Goal: Information Seeking & Learning: Understand process/instructions

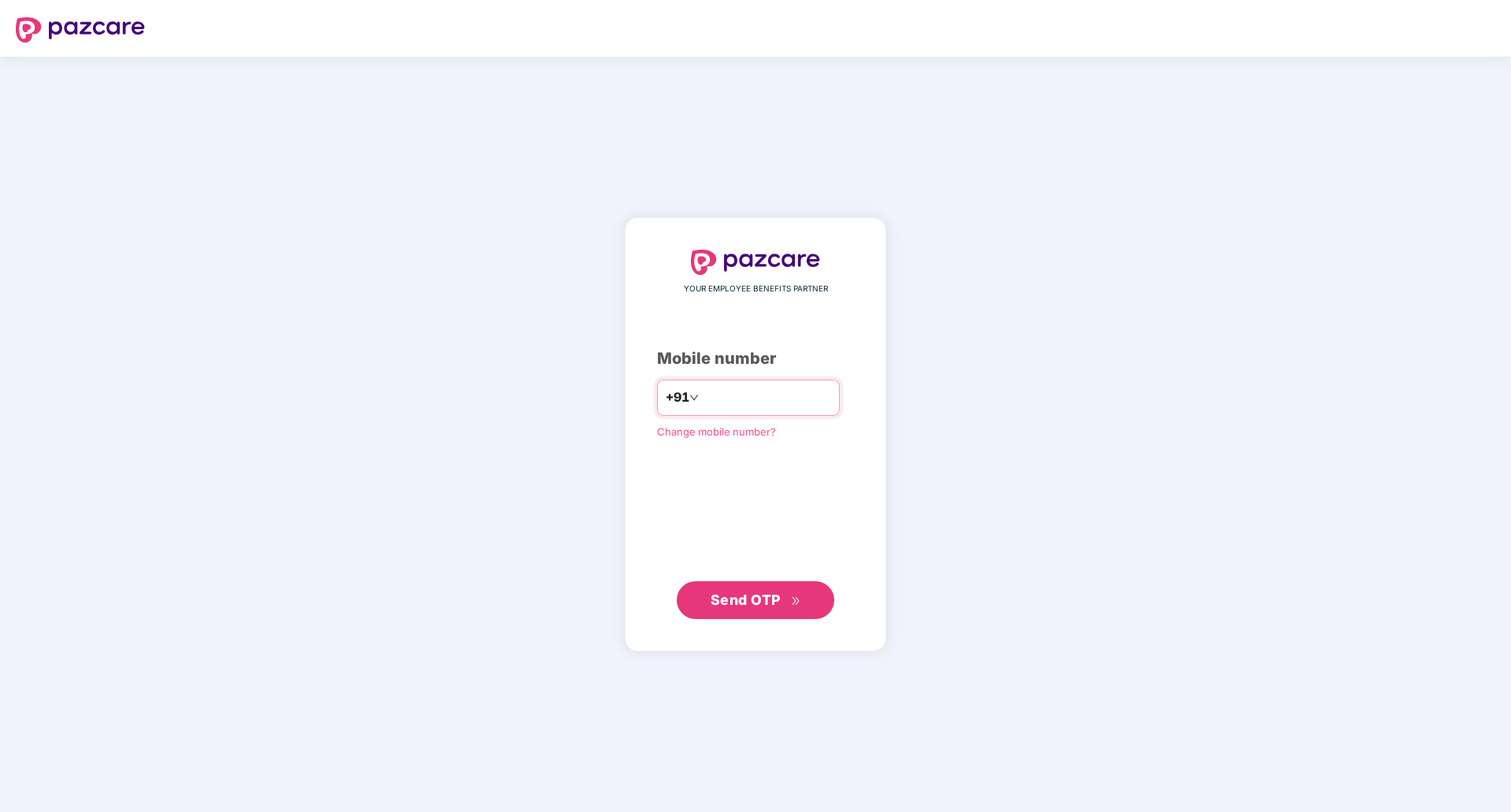
click at [768, 401] on input "number" at bounding box center [766, 397] width 129 height 25
type input "**********"
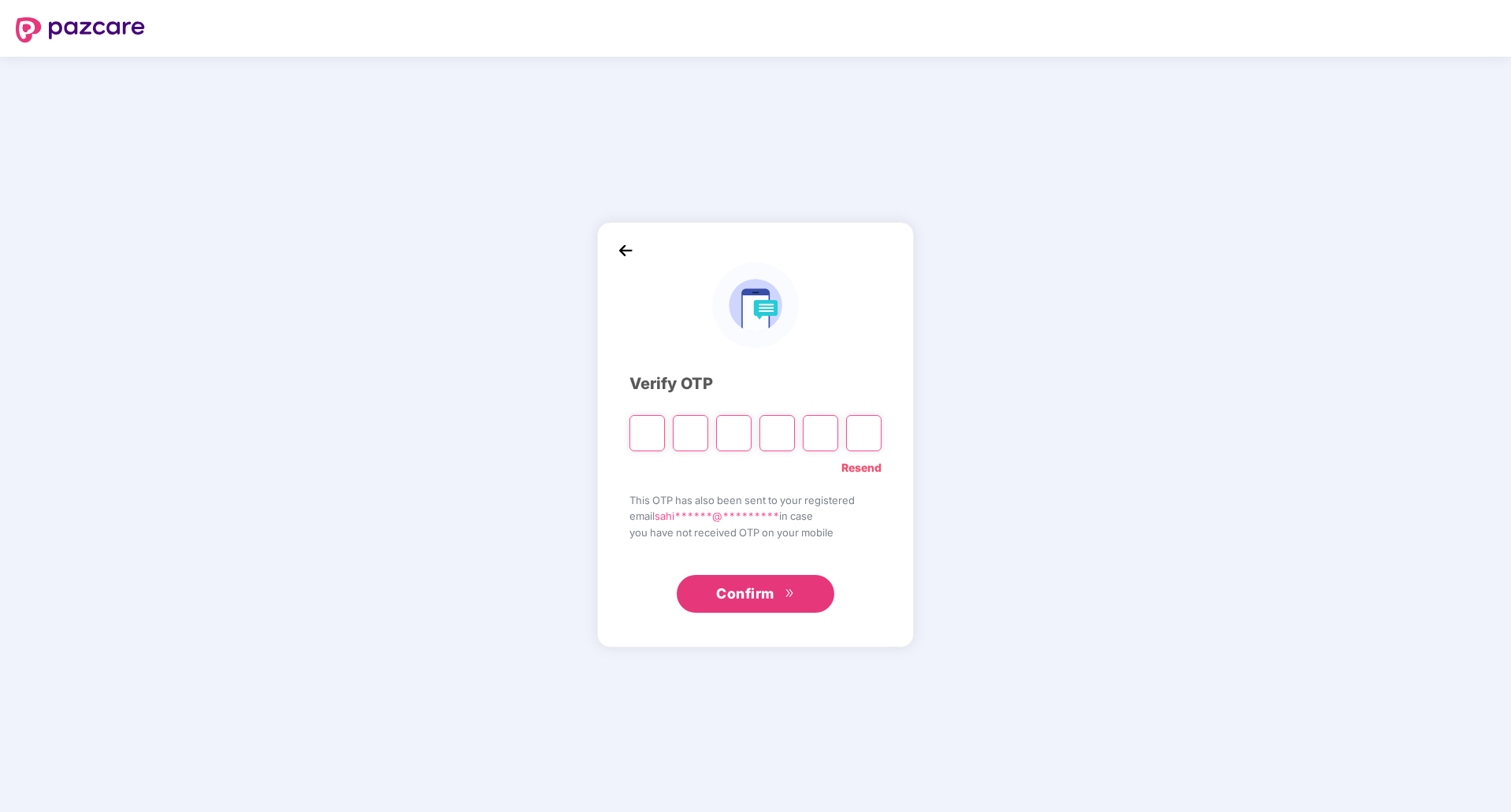
type input "*"
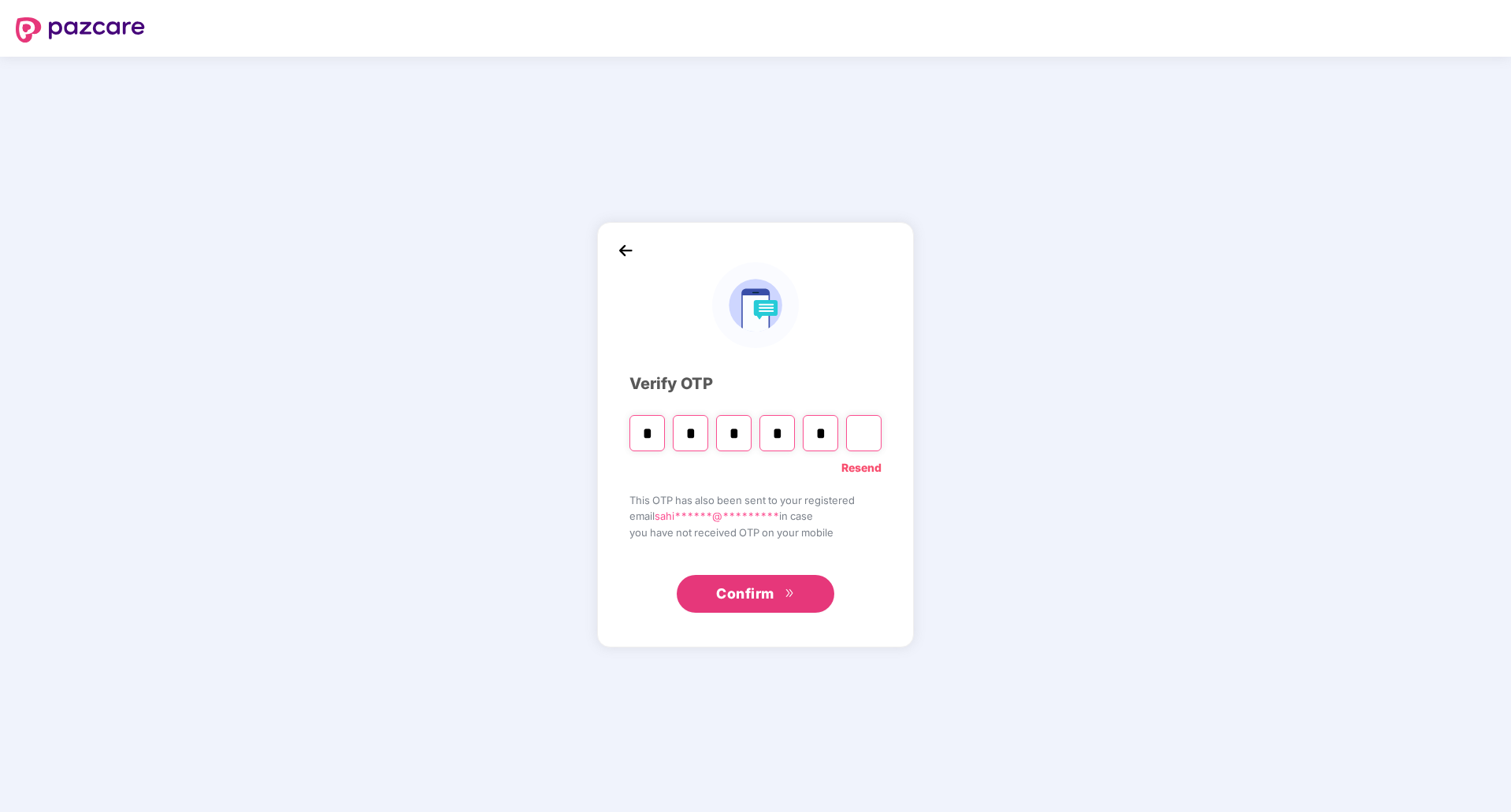
type input "*"
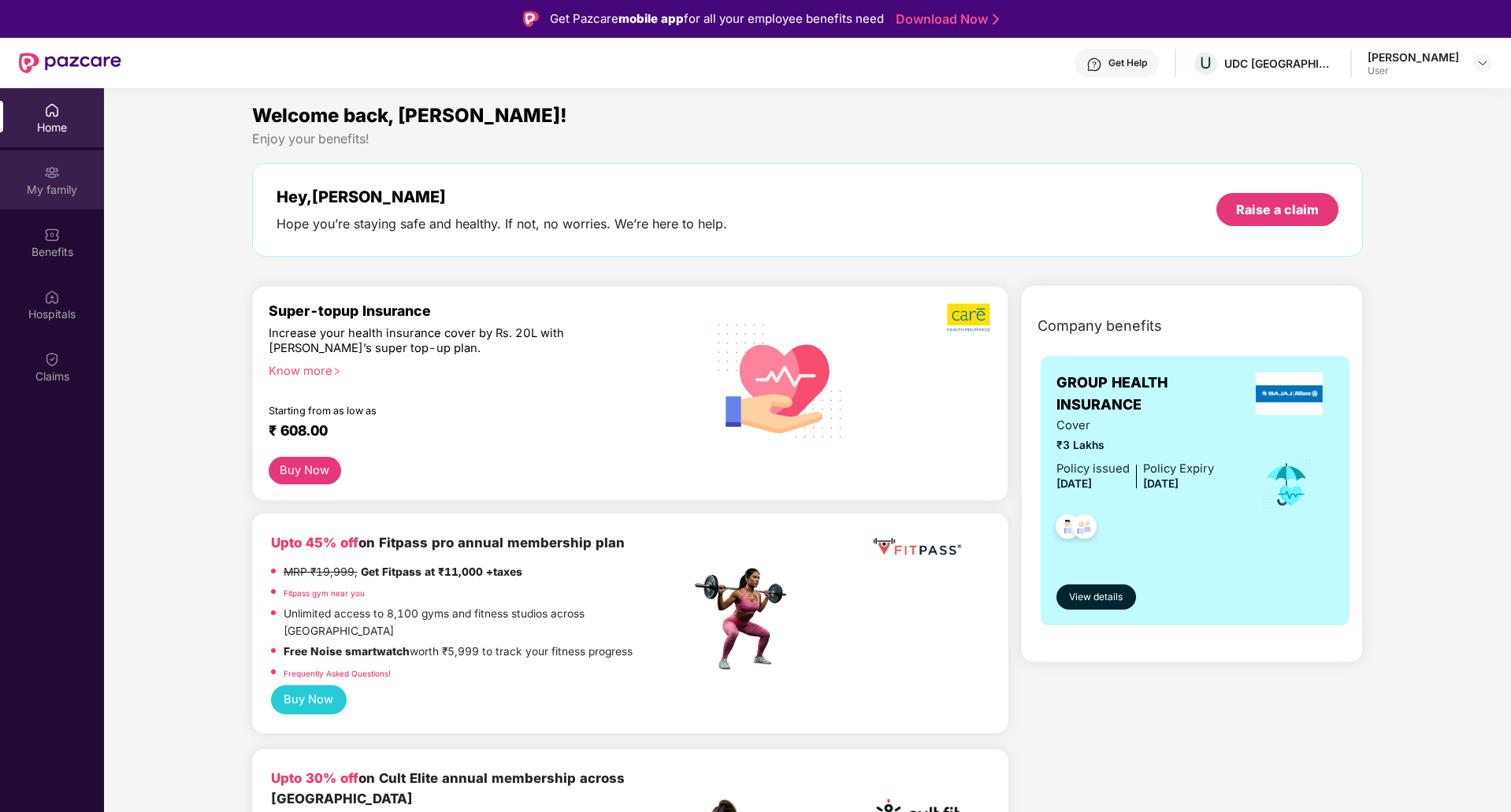
click at [69, 196] on div "My family" at bounding box center [52, 189] width 104 height 15
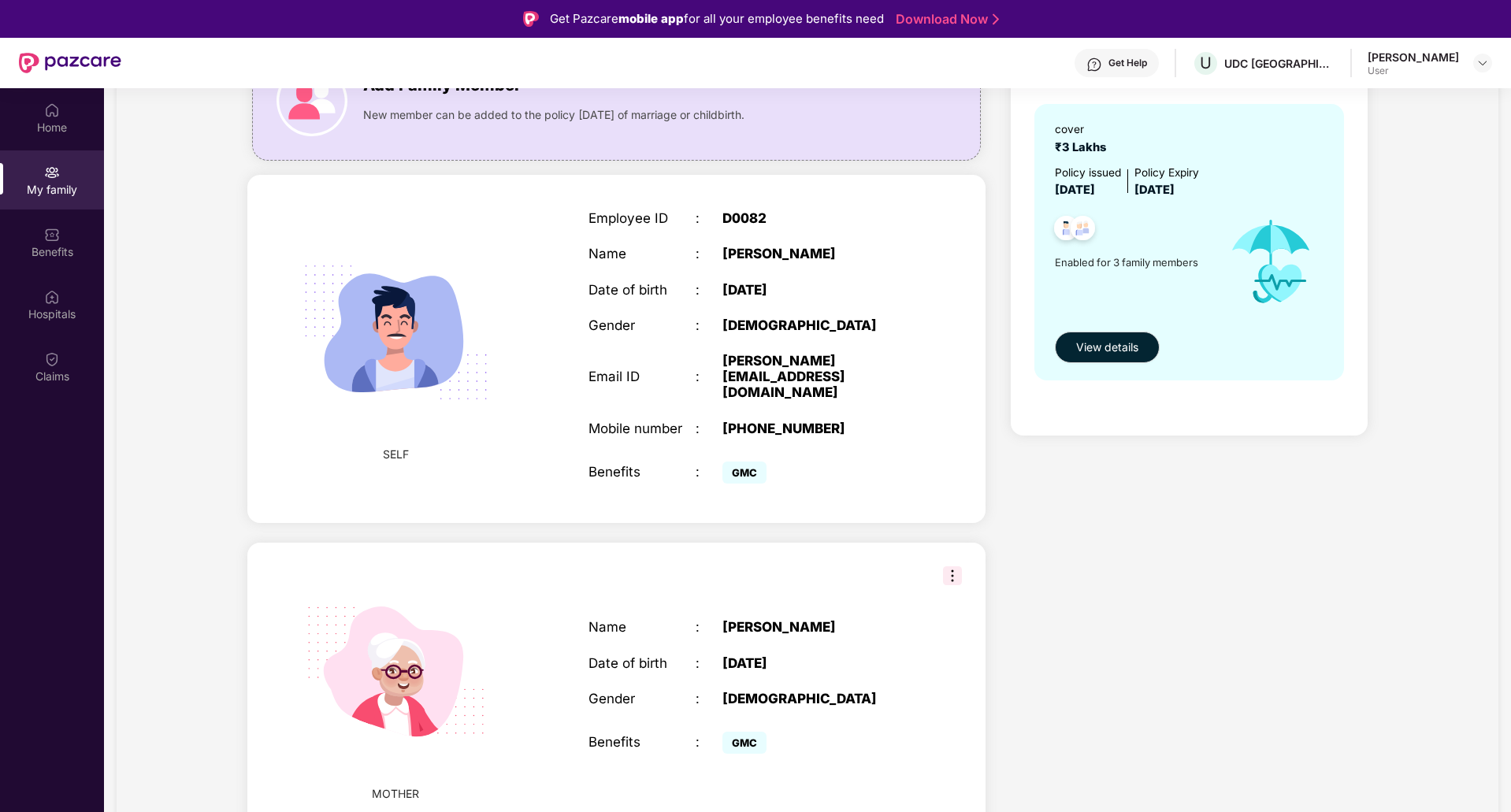
scroll to position [79, 0]
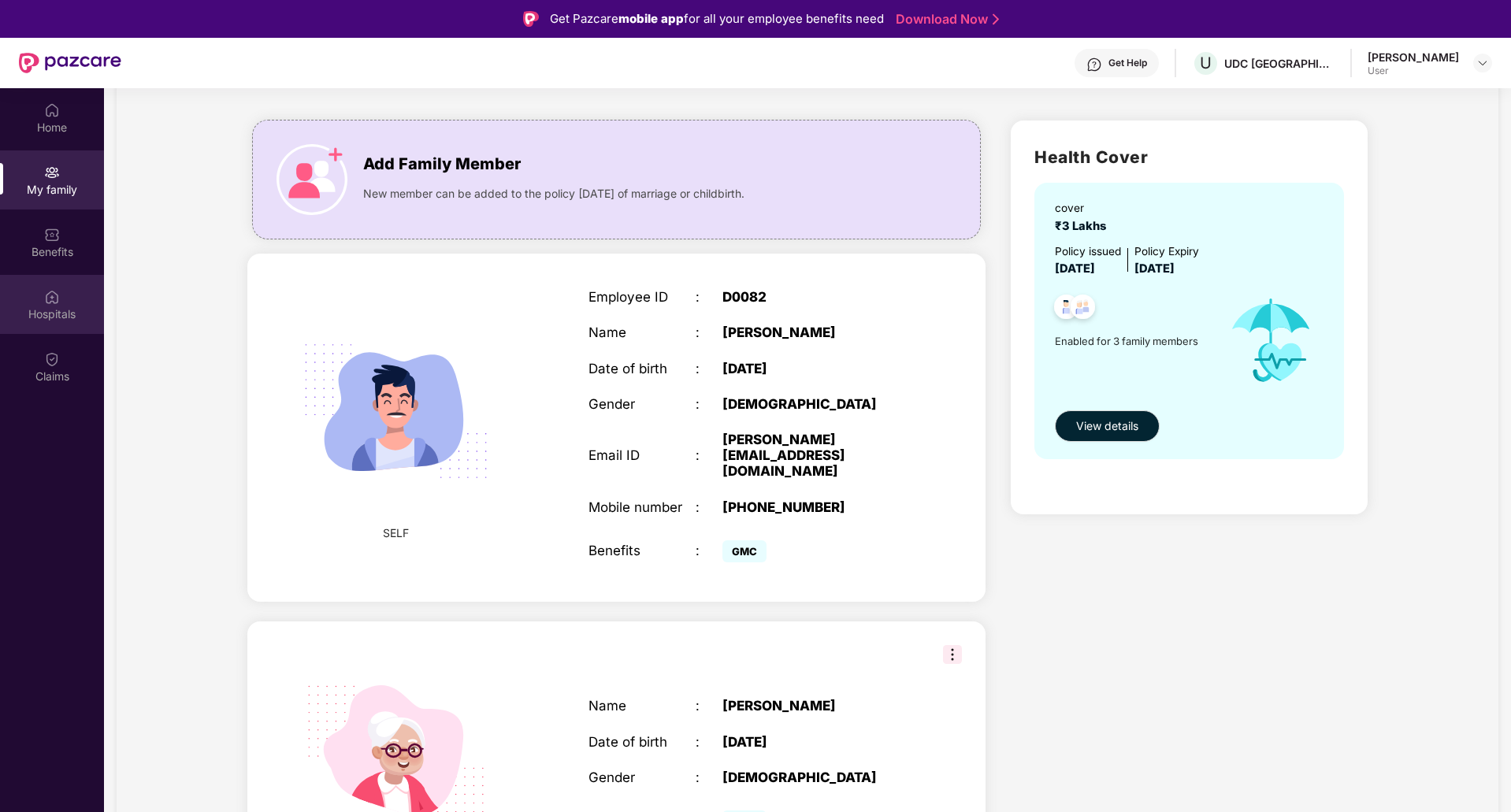
click at [62, 292] on div "Hospitals" at bounding box center [52, 304] width 104 height 59
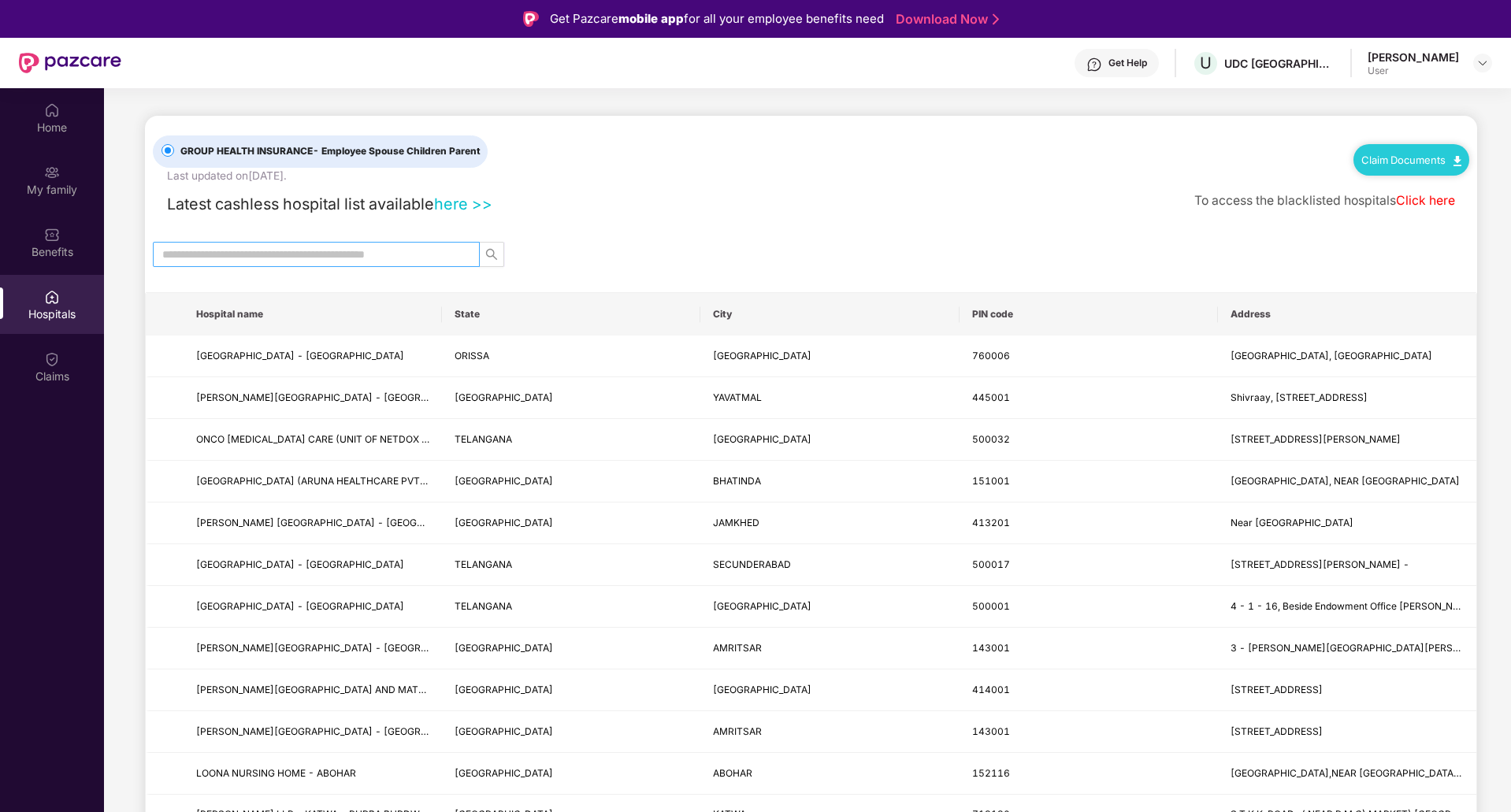
click at [318, 255] on input "text" at bounding box center [310, 254] width 295 height 17
click at [1433, 197] on link "Click here" at bounding box center [1426, 200] width 59 height 15
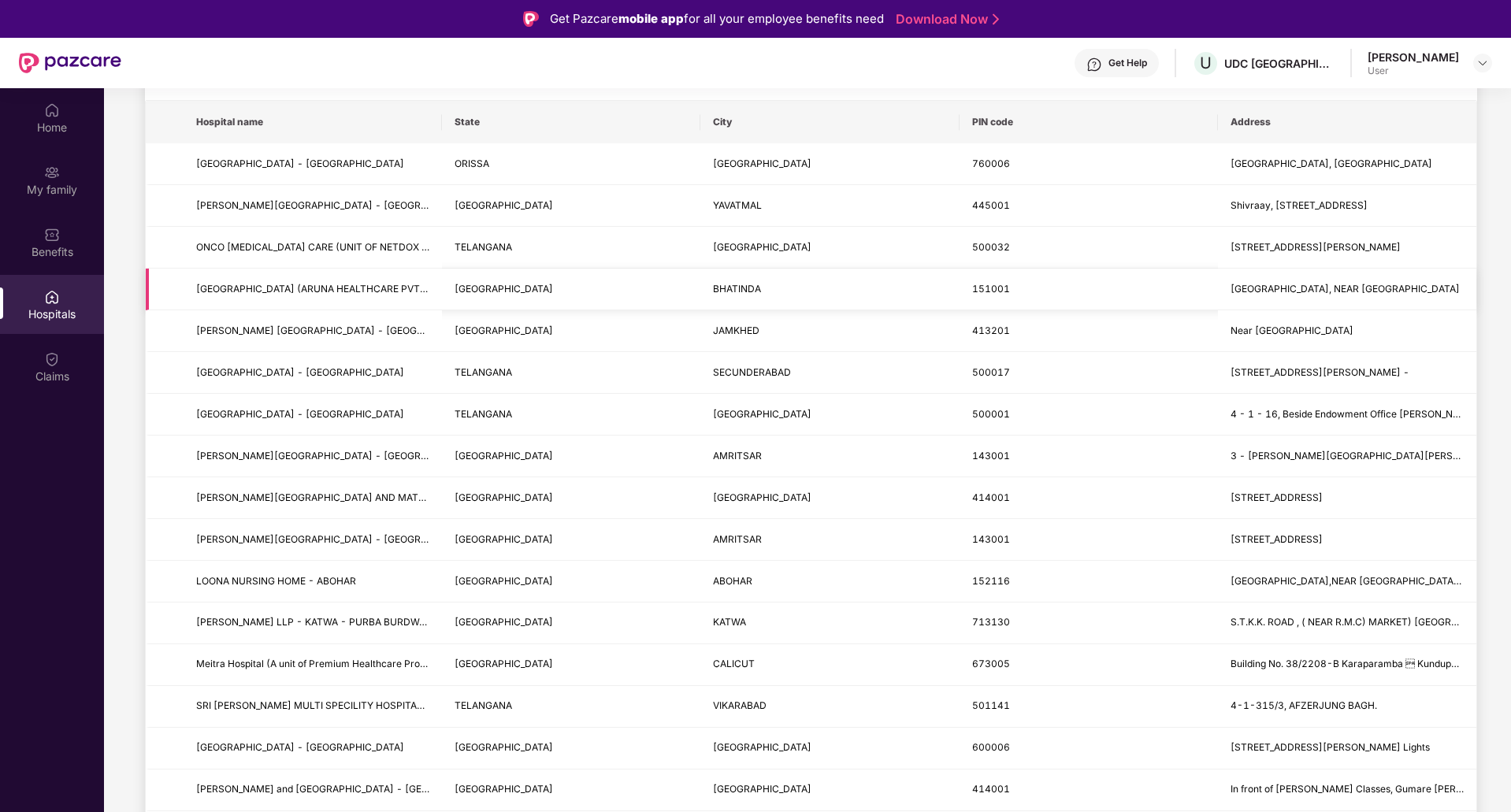
scroll to position [79, 0]
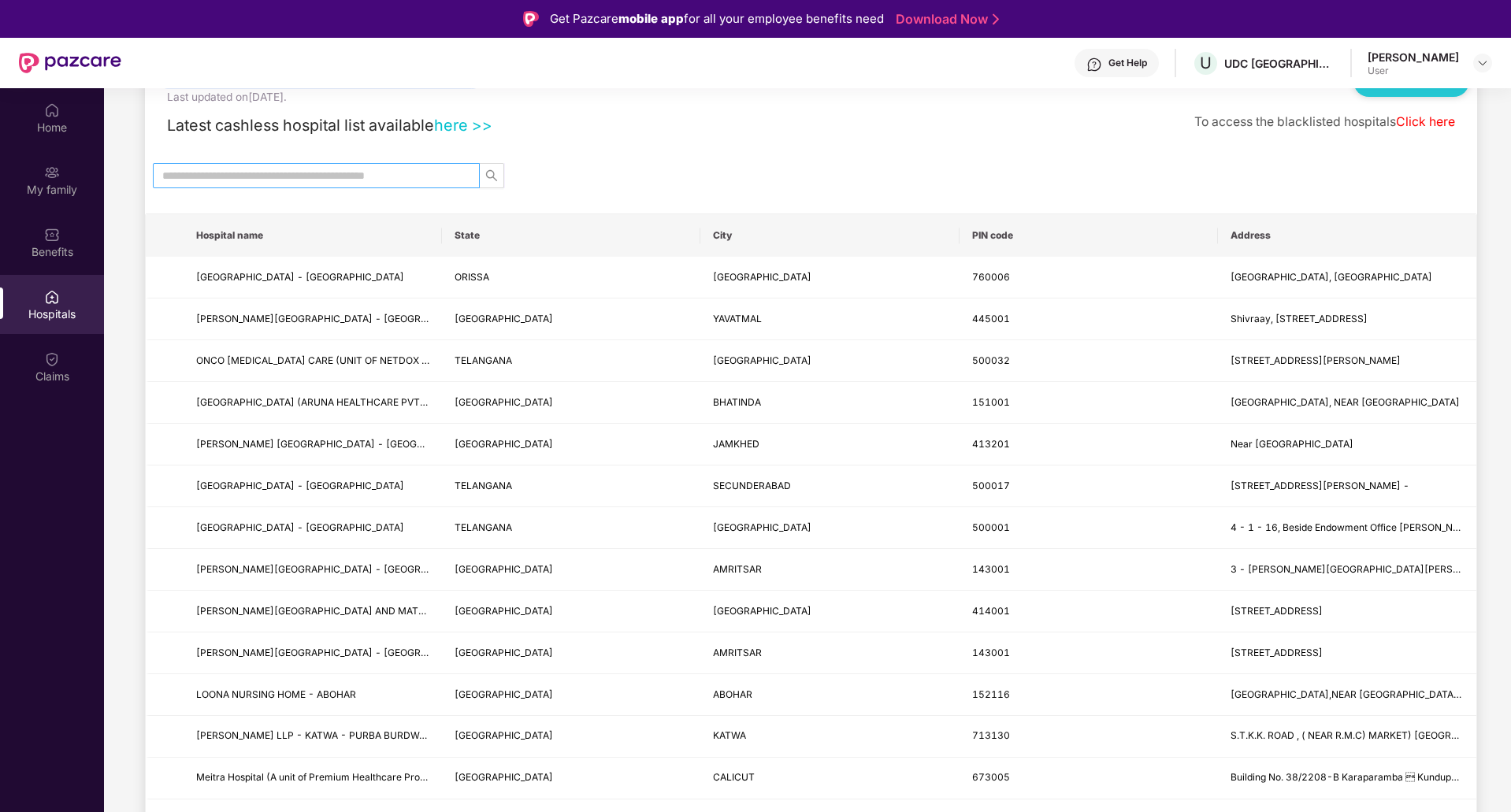
click at [386, 167] on input "text" at bounding box center [310, 175] width 295 height 17
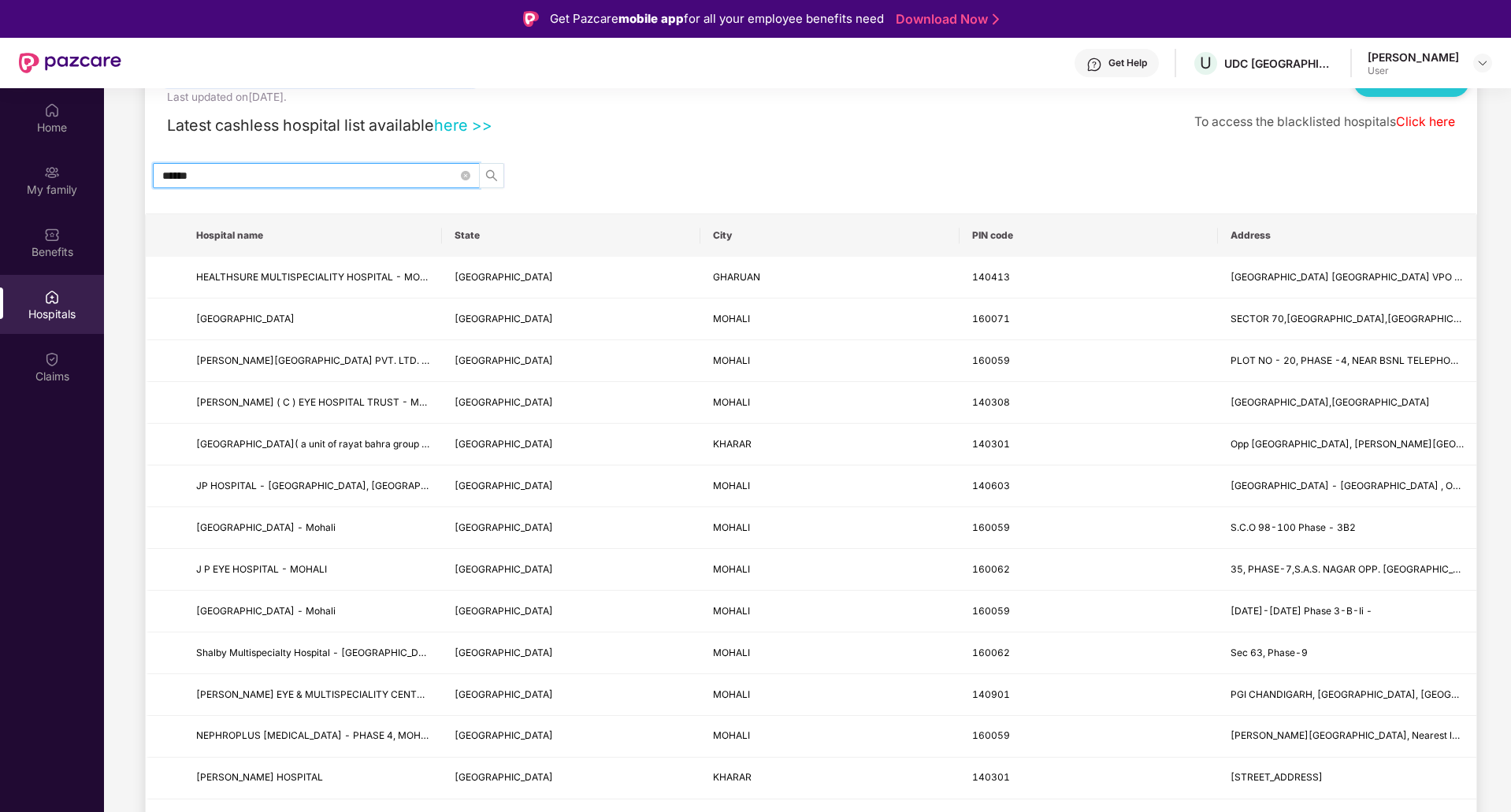
click at [488, 170] on icon "search" at bounding box center [492, 176] width 13 height 13
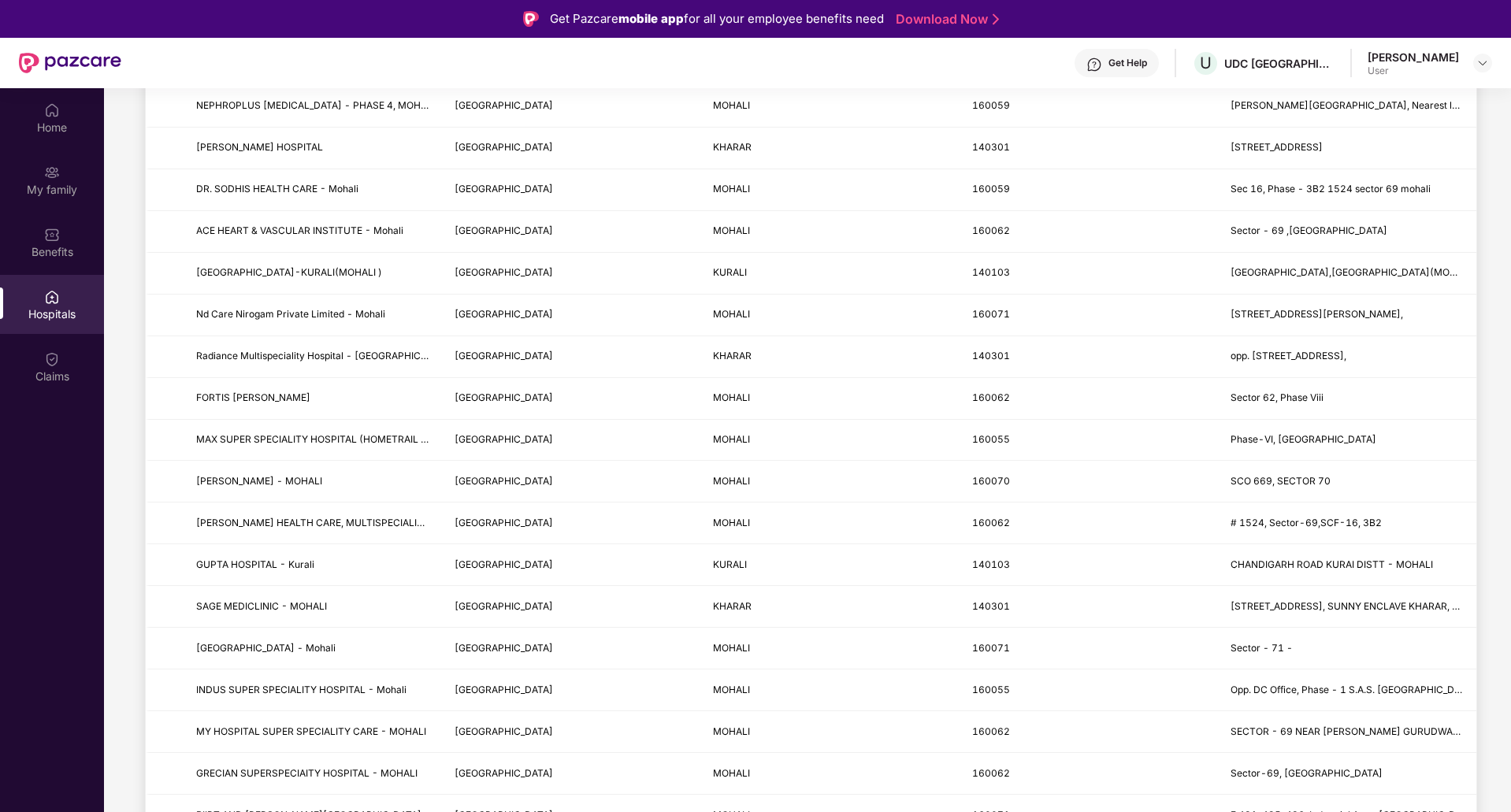
scroll to position [745, 0]
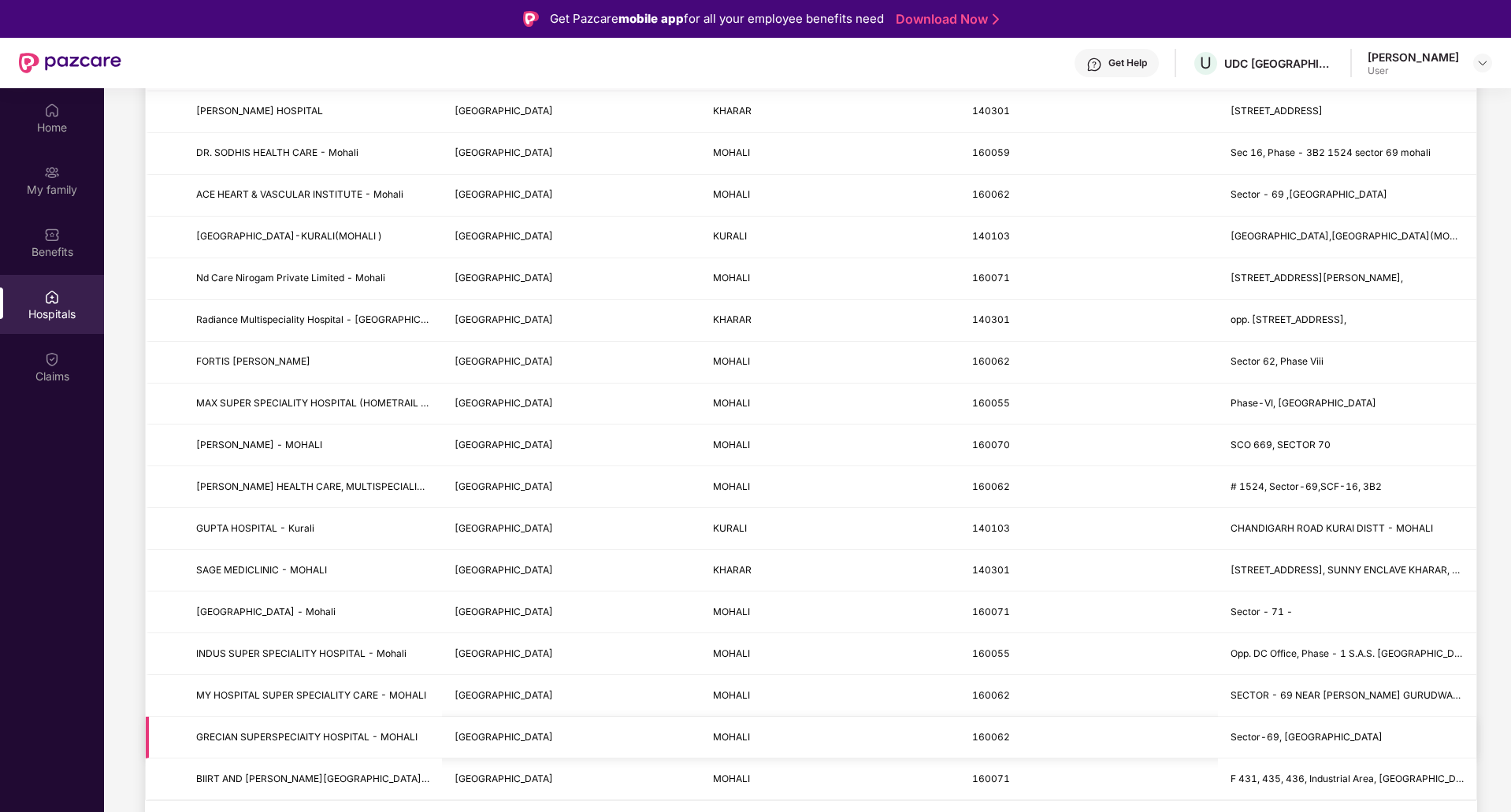
type input "******"
click at [237, 745] on span "GRECIAN SUPERSPECIAITY HOSPITAL - MOHALI" at bounding box center [312, 737] width 233 height 15
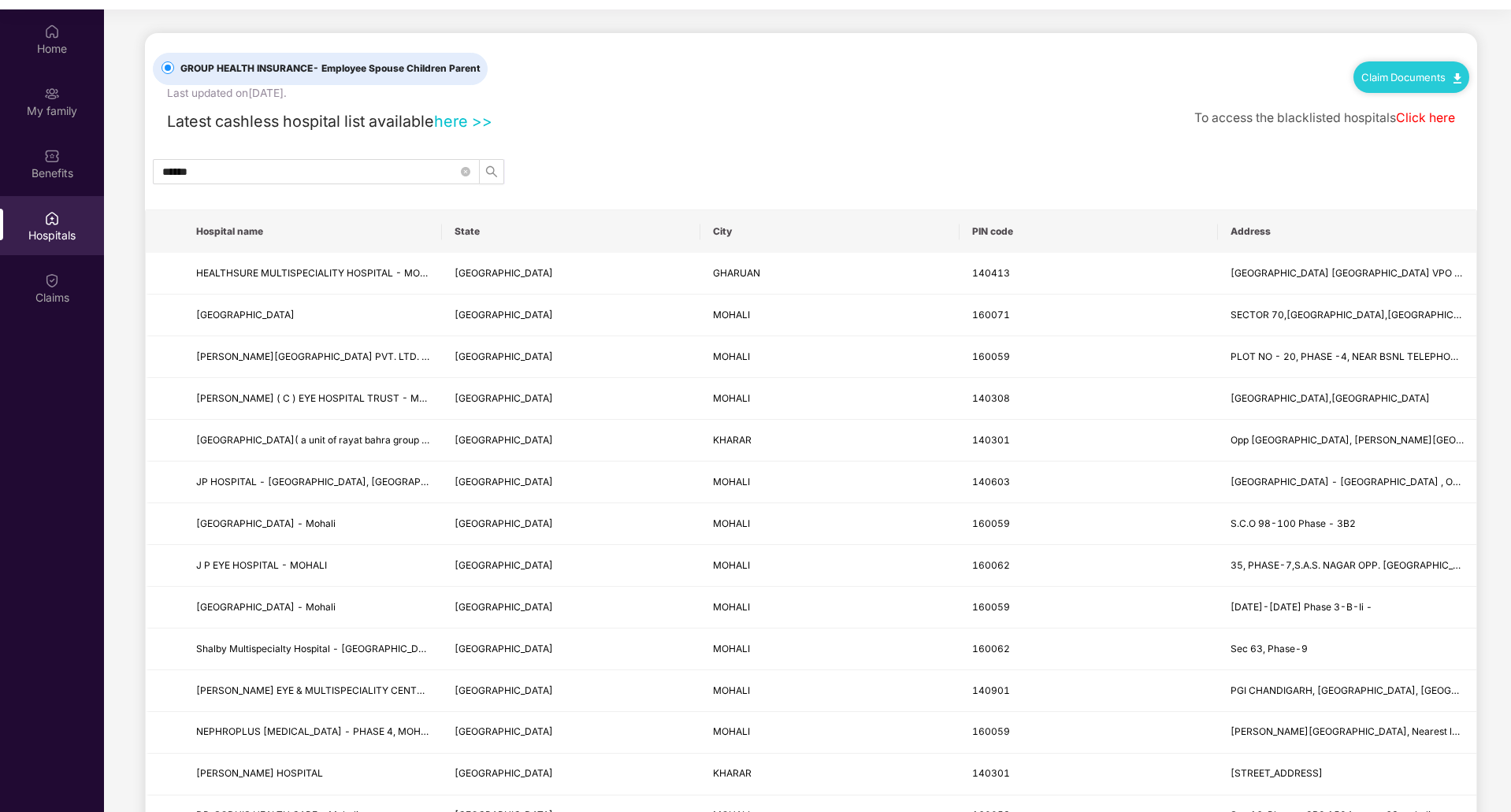
scroll to position [0, 0]
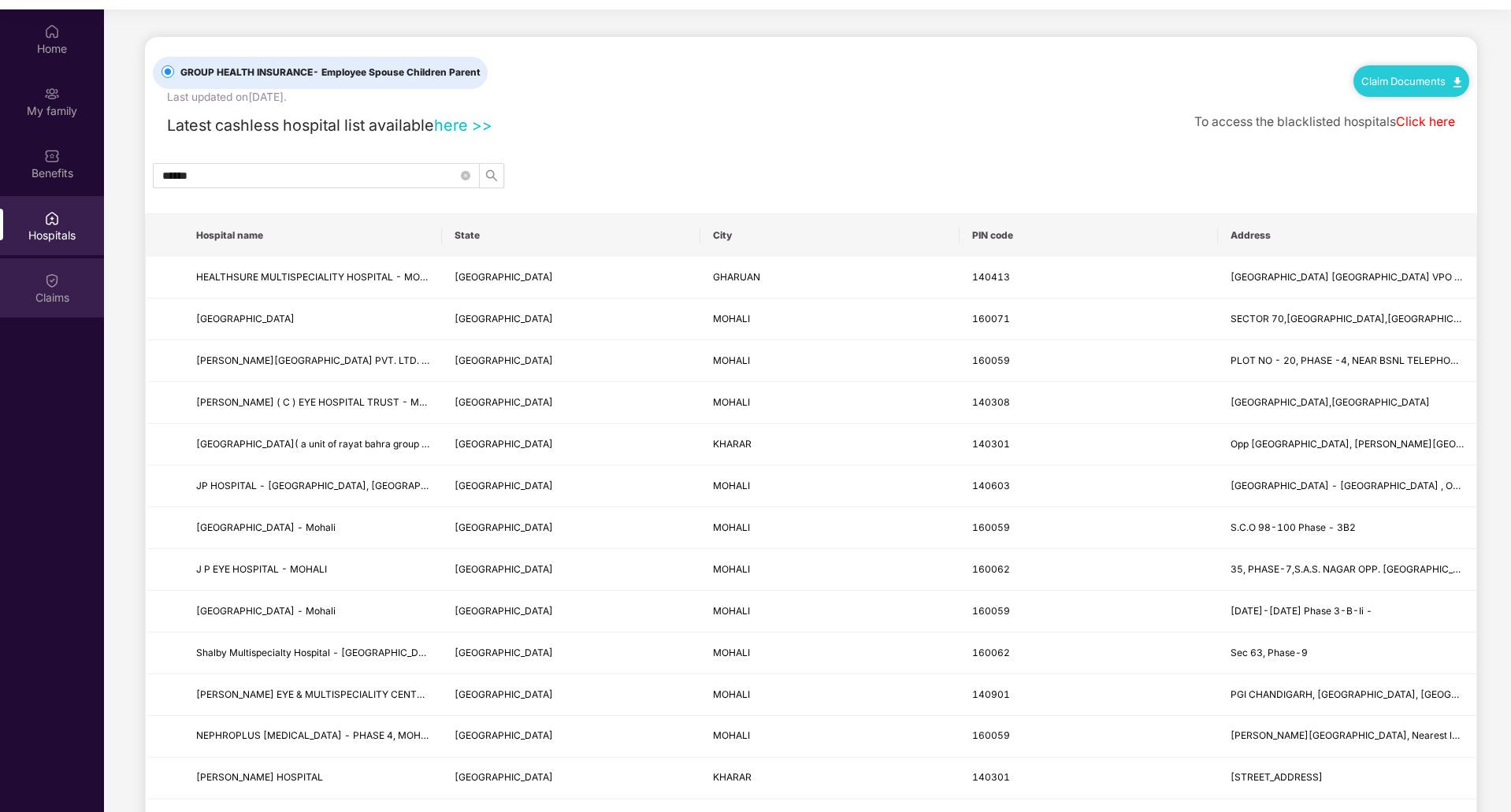
click at [73, 276] on div "Claims" at bounding box center [52, 288] width 104 height 59
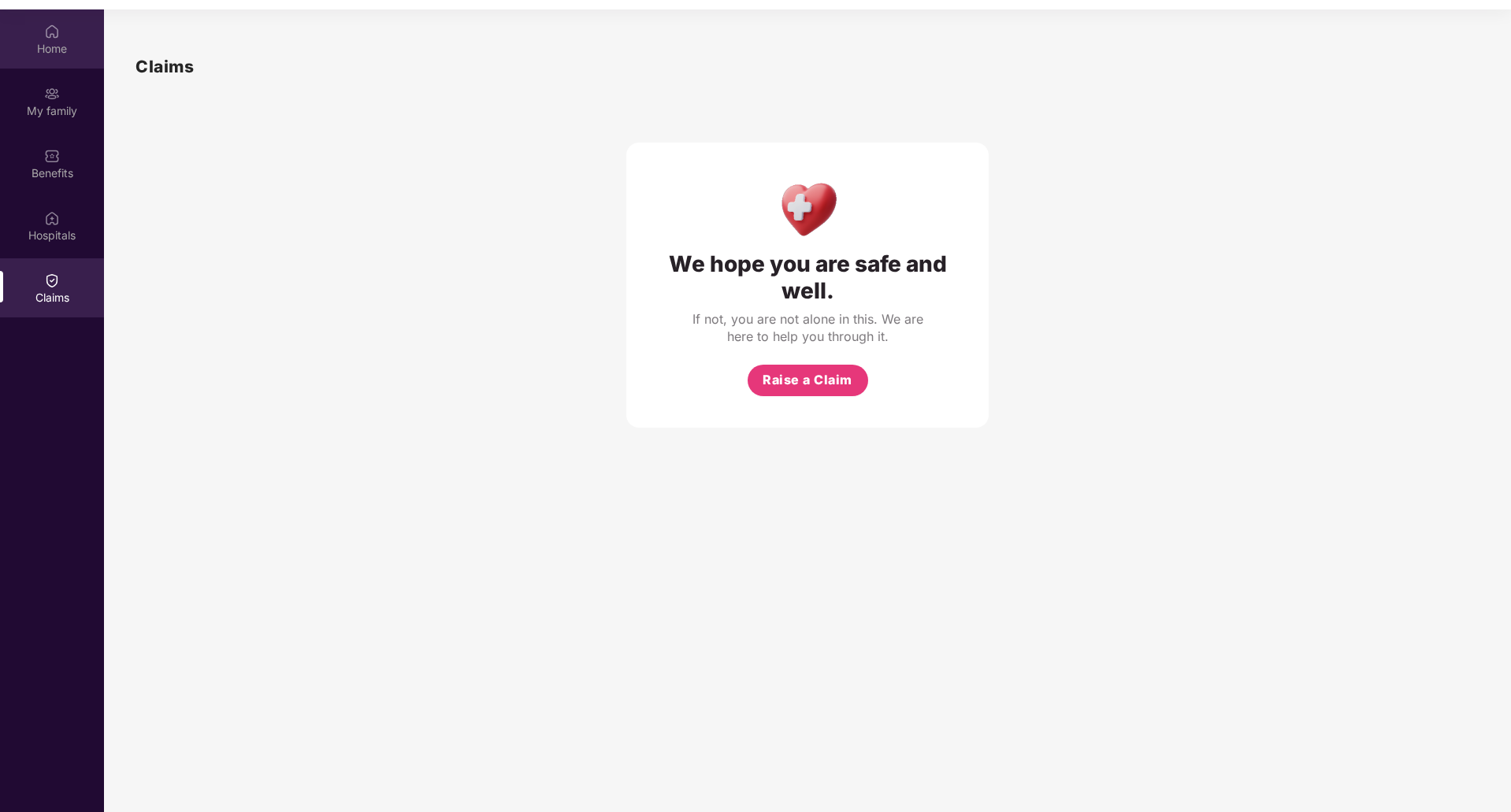
click at [22, 63] on div "Home" at bounding box center [52, 39] width 104 height 59
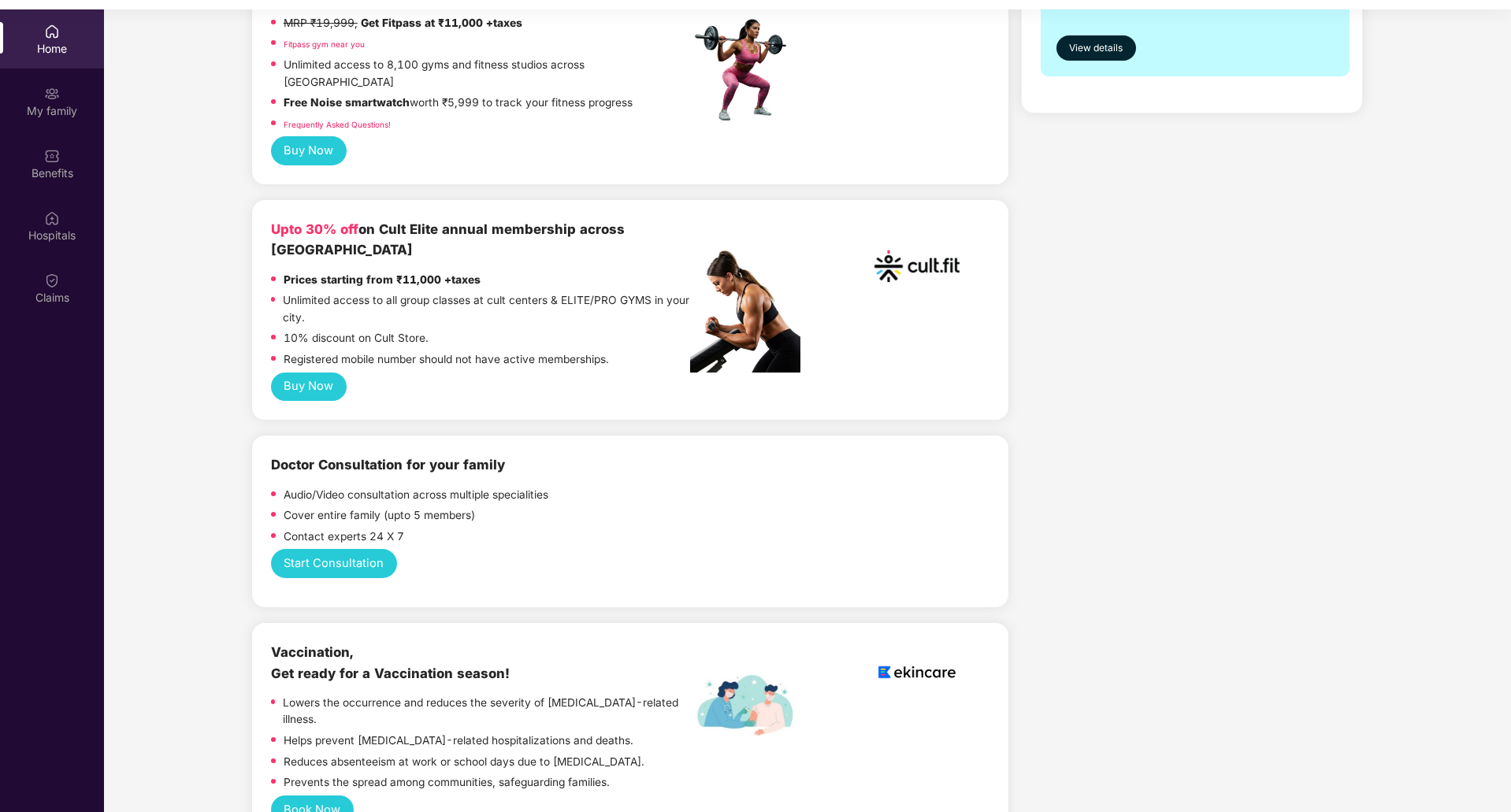
scroll to position [630, 0]
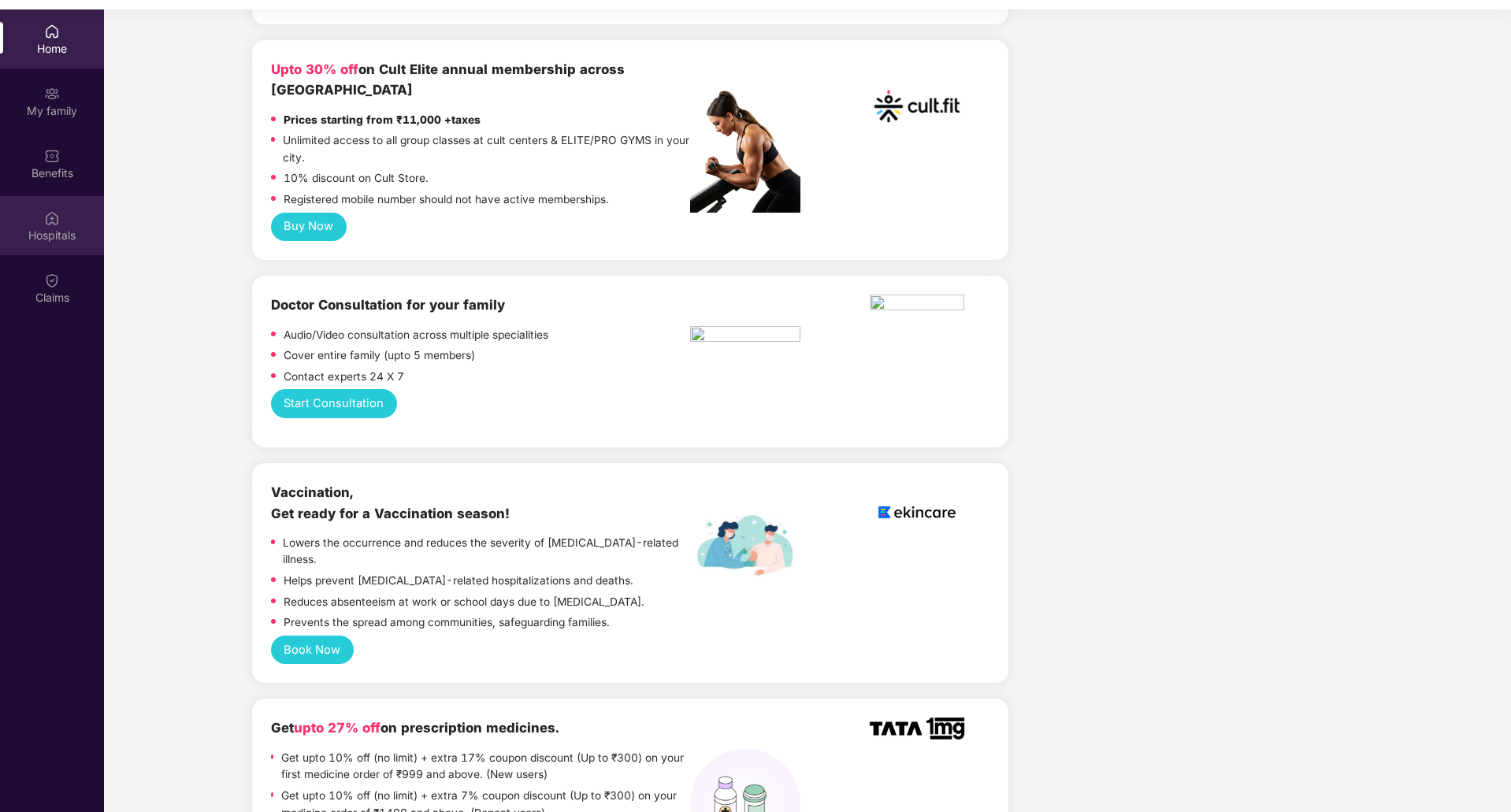
click at [56, 224] on img at bounding box center [51, 218] width 15 height 15
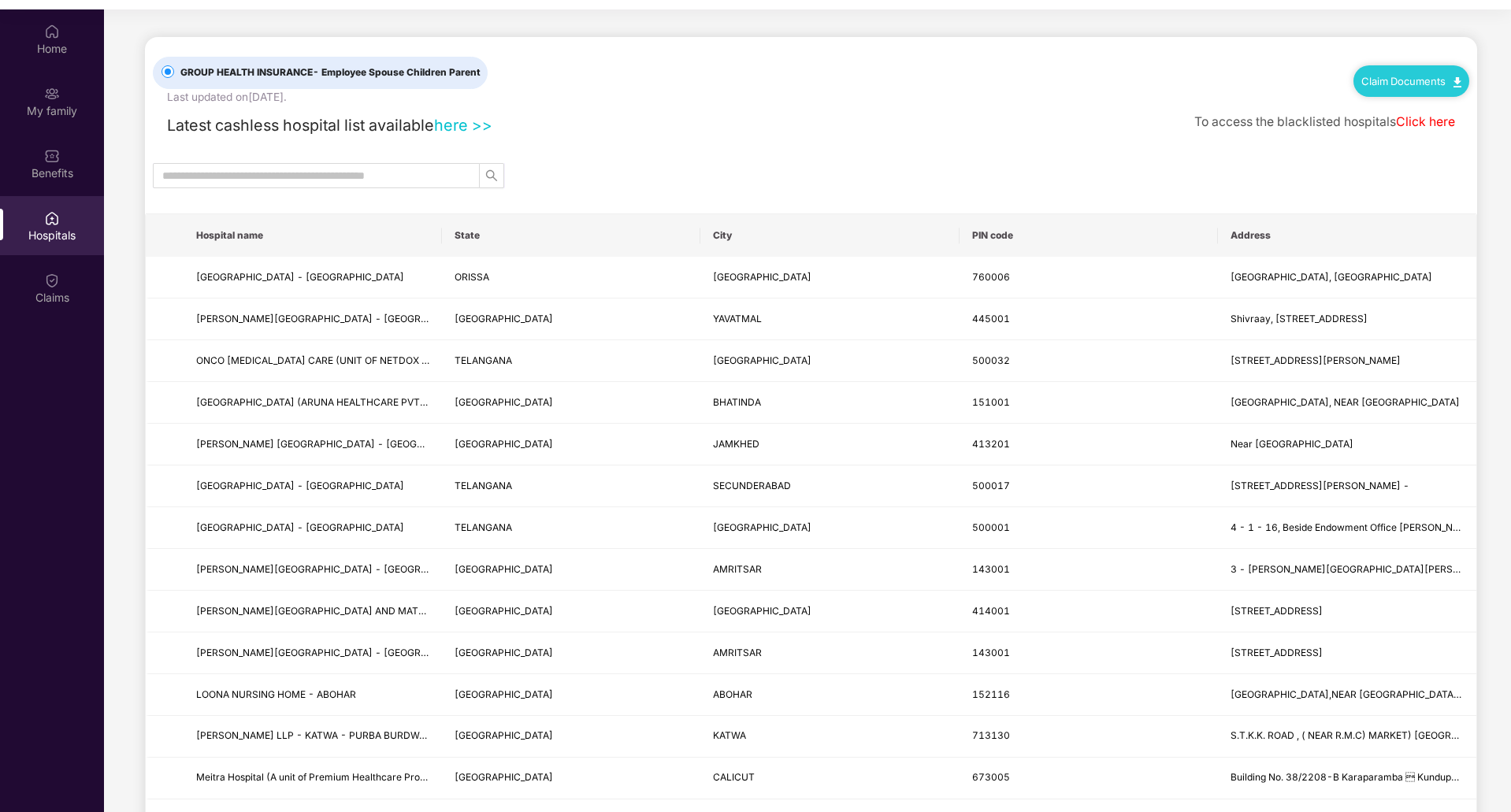
click at [1416, 91] on div "Claim Documents" at bounding box center [1412, 80] width 115 height 32
click at [1406, 85] on link "Claim Documents" at bounding box center [1411, 81] width 100 height 13
click at [1413, 141] on link "Claim Process" at bounding box center [1417, 141] width 102 height 34
